Goal: Information Seeking & Learning: Learn about a topic

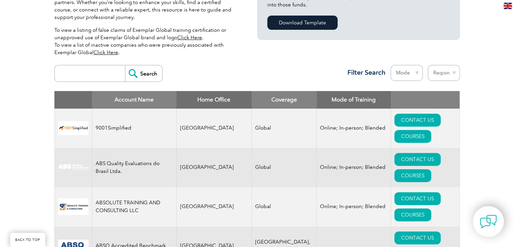
scroll to position [135, 0]
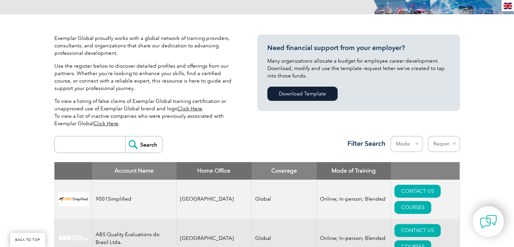
click at [415, 141] on select "Mode Online In-person Blended" at bounding box center [406, 144] width 32 height 16
click at [296, 144] on div "Search Region Australia Bahrain Bangladesh Brazil Canada Colombia Dominican Rep…" at bounding box center [256, 146] width 405 height 29
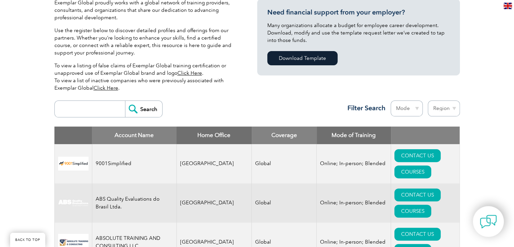
scroll to position [203, 0]
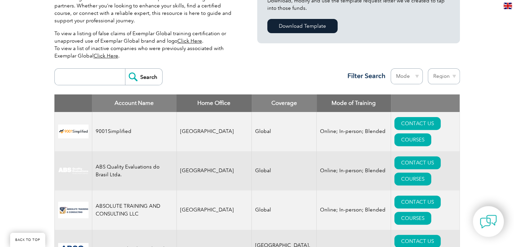
click at [104, 79] on input "search" at bounding box center [91, 77] width 67 height 16
type input "B4Q"
click at [144, 76] on input "Search" at bounding box center [143, 77] width 37 height 16
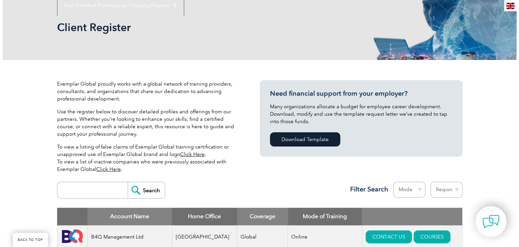
scroll to position [169, 0]
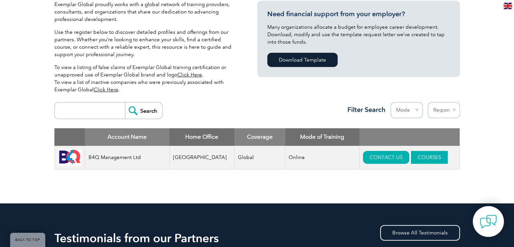
click at [419, 160] on link "COURSES" at bounding box center [429, 157] width 37 height 13
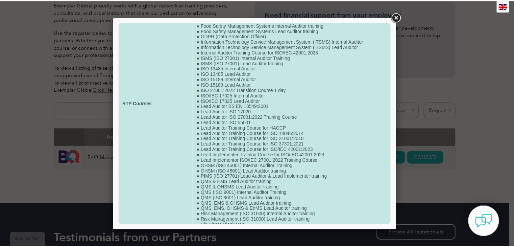
scroll to position [46, 0]
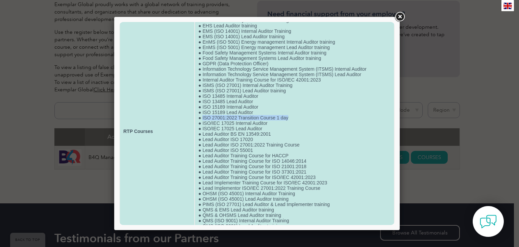
drag, startPoint x: 286, startPoint y: 124, endPoint x: 200, endPoint y: 123, distance: 86.1
click at [200, 123] on td "● Anti-Bribery Management System Internal Auditor training ● Anti-Bribery Manag…" at bounding box center [294, 131] width 199 height 274
copy td "ISO 27001:2022 Transition Course 1 day"
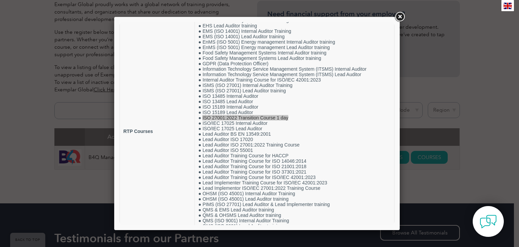
click at [400, 17] on link at bounding box center [399, 17] width 12 height 12
